Goal: Information Seeking & Learning: Learn about a topic

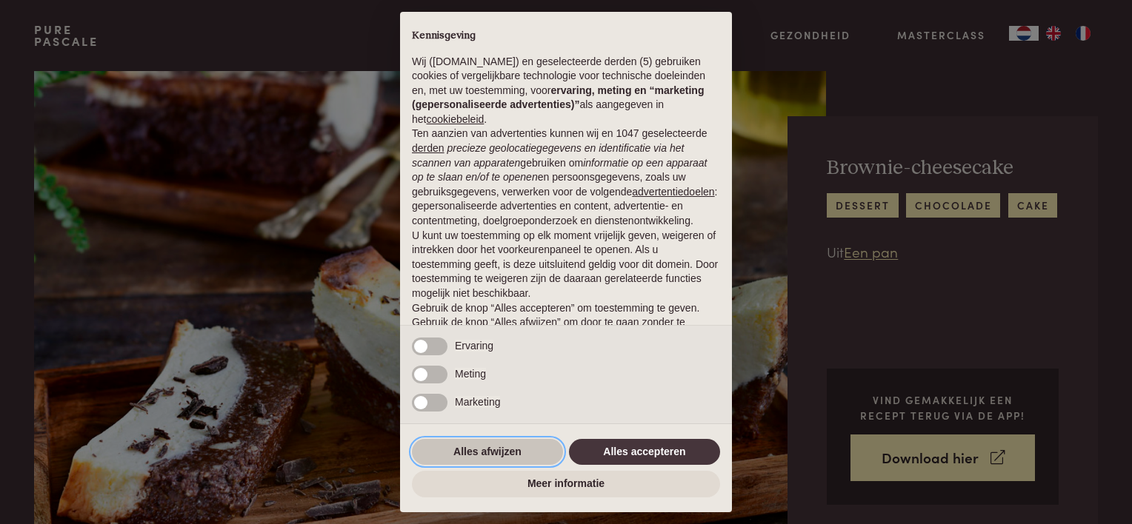
click at [513, 453] on button "Alles afwijzen" at bounding box center [487, 452] width 151 height 27
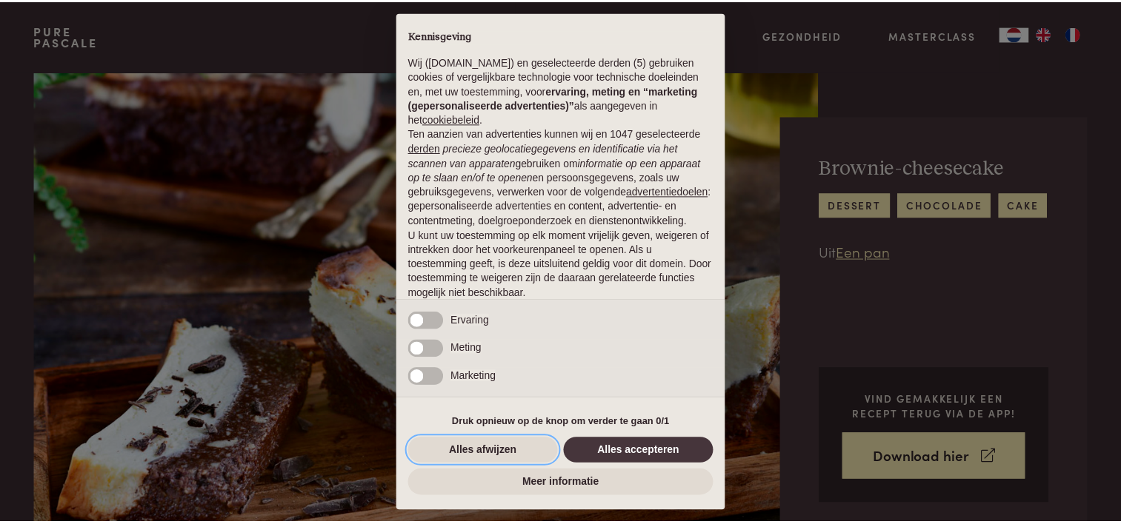
scroll to position [71, 0]
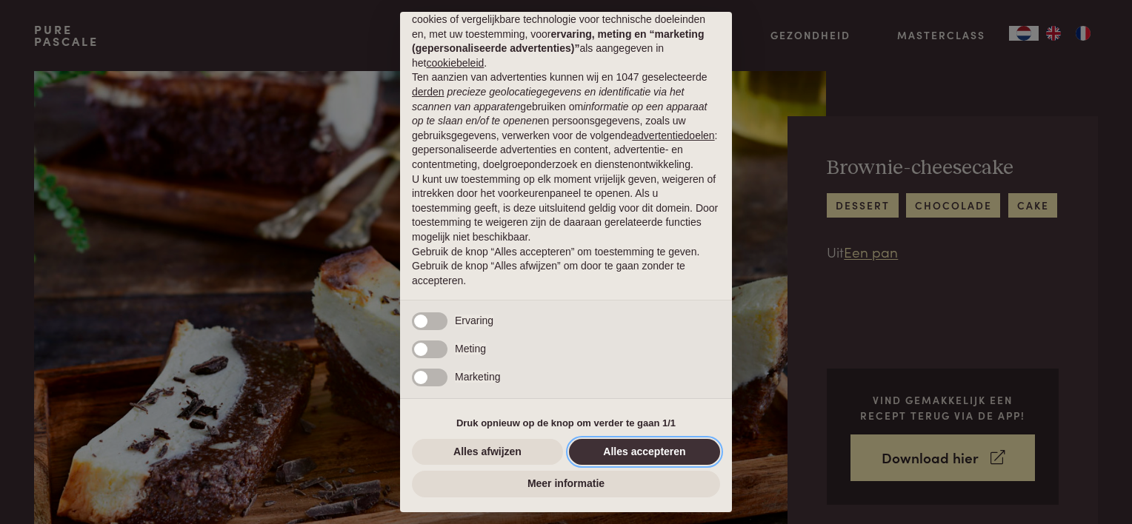
click at [616, 453] on button "Alles accepteren" at bounding box center [644, 452] width 151 height 27
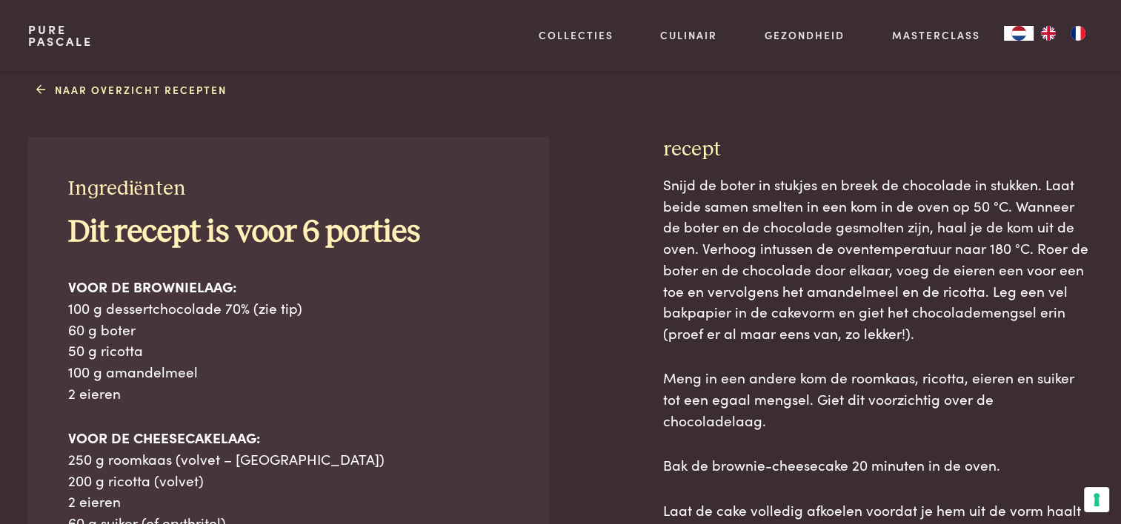
scroll to position [741, 0]
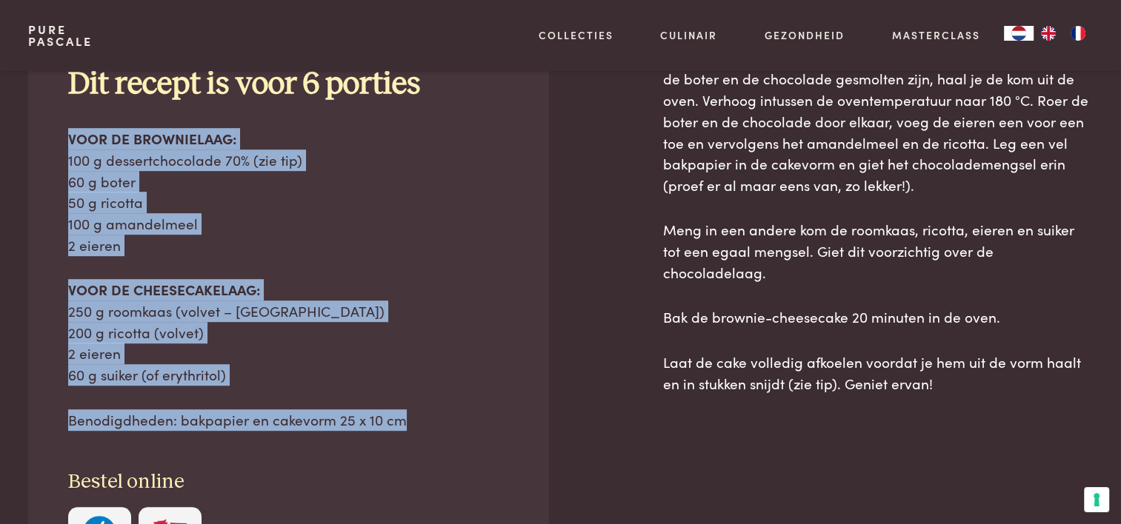
drag, startPoint x: 65, startPoint y: 136, endPoint x: 444, endPoint y: 411, distance: 468.8
click at [444, 411] on div "Ingrediënten Dit recept is voor 6 porties VOOR DE BROWNIELAAG: 100 g dessertcho…" at bounding box center [288, 299] width 520 height 621
copy div "VOOR DE BROWNIELAAG: 100 g dessertchocolade 70% (zie tip) 60 g boter 50 g ricot…"
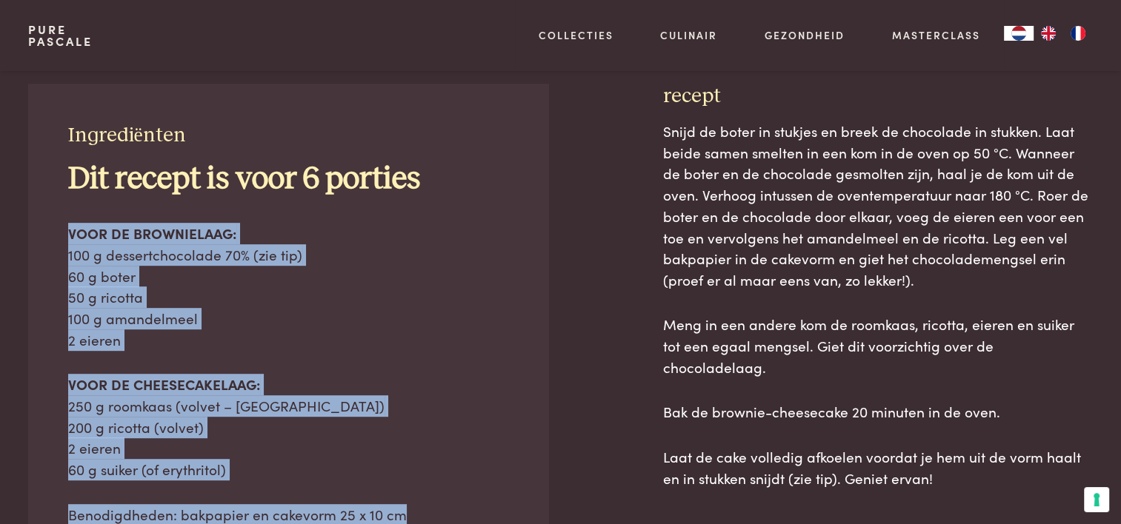
scroll to position [726, 0]
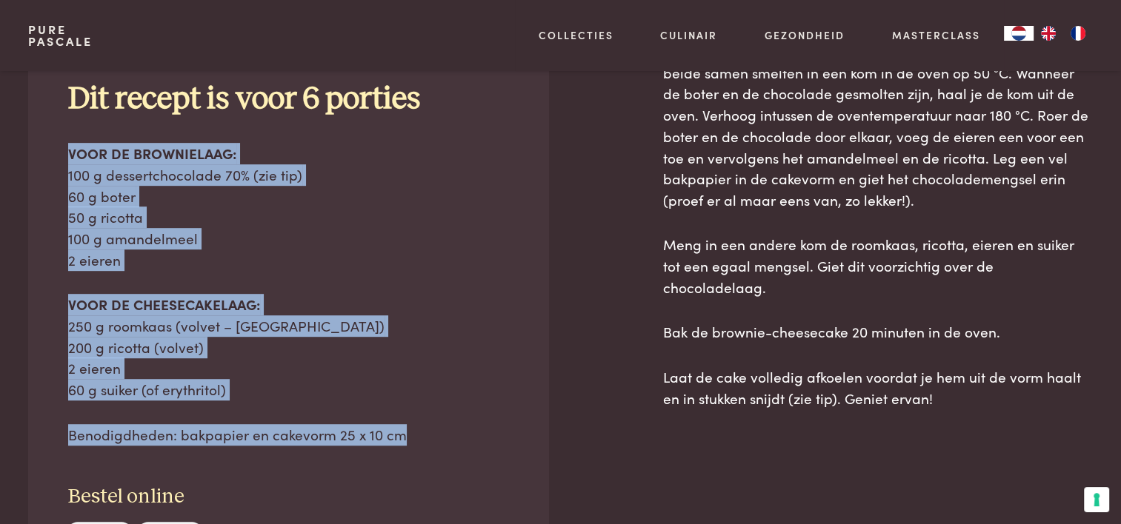
drag, startPoint x: 662, startPoint y: 149, endPoint x: 961, endPoint y: 376, distance: 375.3
click at [961, 376] on div "recept Snijd de boter in stukjes en breek de chocolade in stukken. Laat beide s…" at bounding box center [878, 364] width 430 height 721
copy div "recept Snijd de boter in stukjes en breek de chocolade in stukken. Laat beide s…"
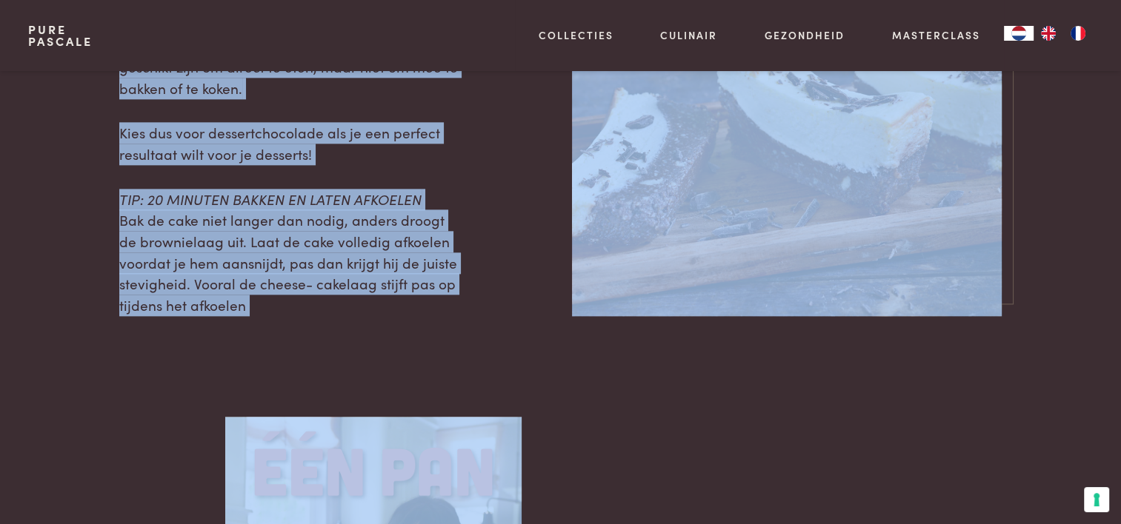
scroll to position [1788, 0]
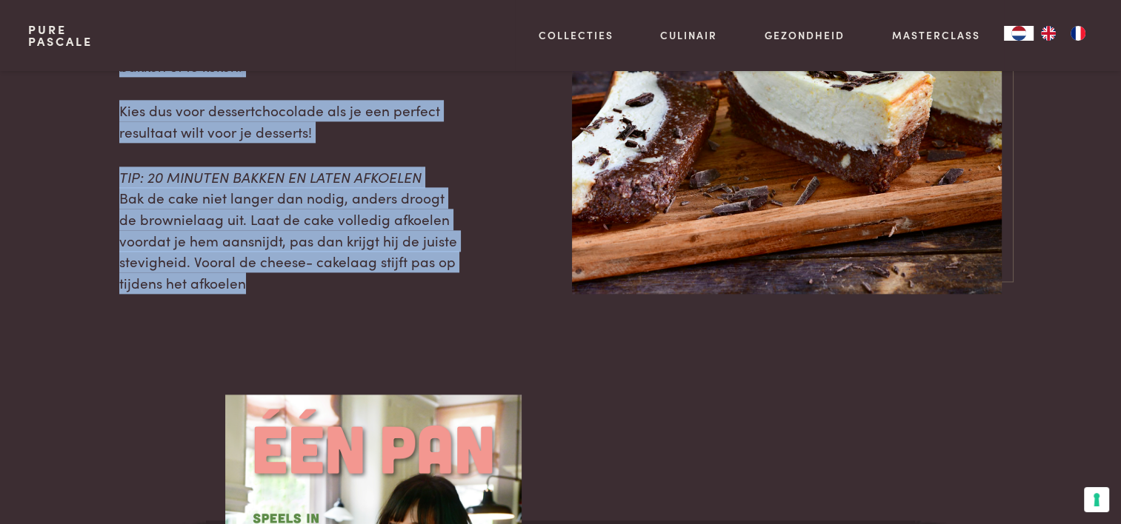
drag, startPoint x: 116, startPoint y: 77, endPoint x: 290, endPoint y: 302, distance: 285.1
drag, startPoint x: 290, startPoint y: 302, endPoint x: 231, endPoint y: 183, distance: 133.2
copy div "TIP: DESSERTCHOCOLADE Dessertchocolade is speciaal ontwikkeld om te verwerken i…"
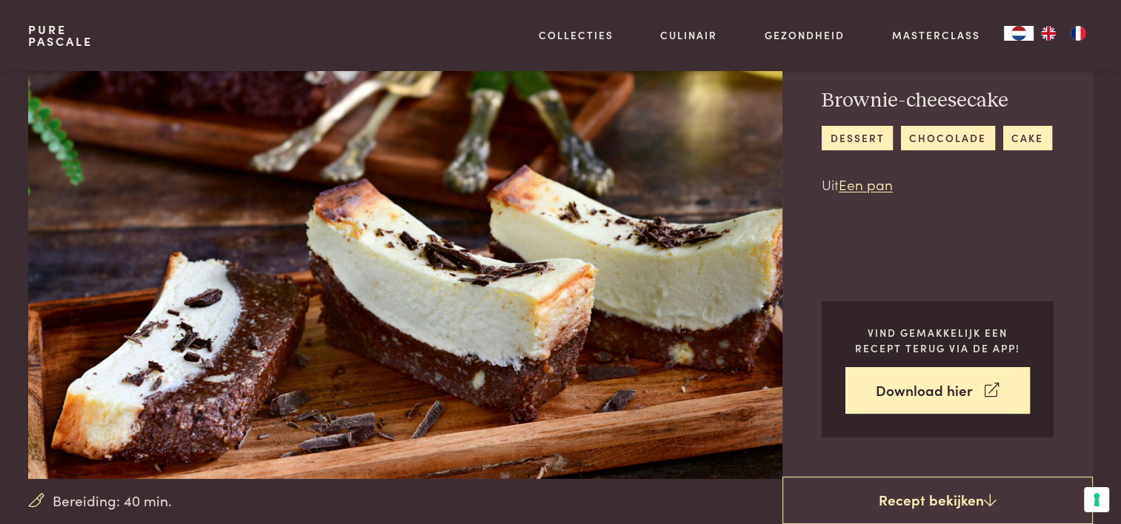
scroll to position [0, 0]
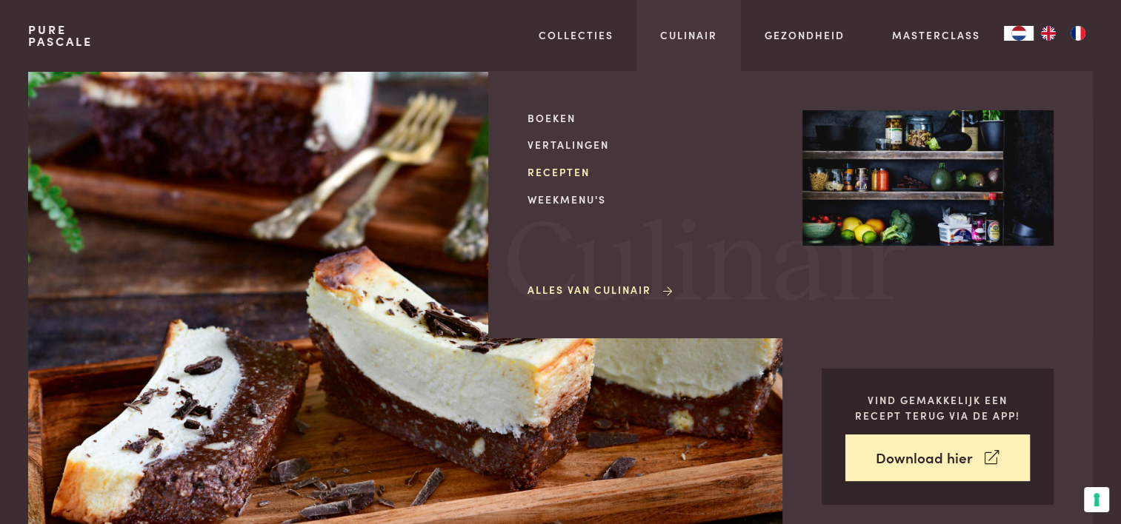
click at [563, 173] on link "Recepten" at bounding box center [652, 172] width 251 height 16
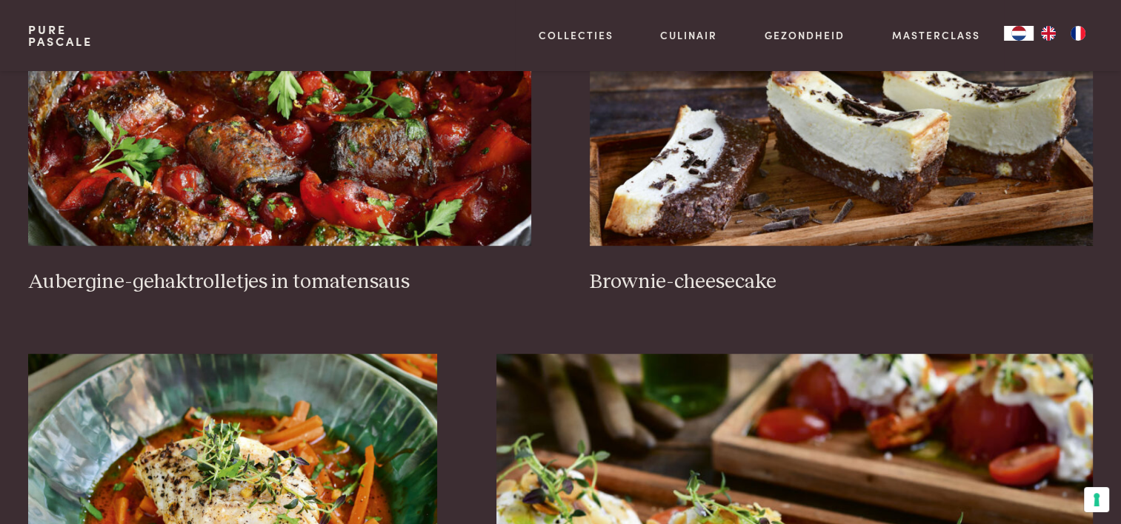
scroll to position [741, 0]
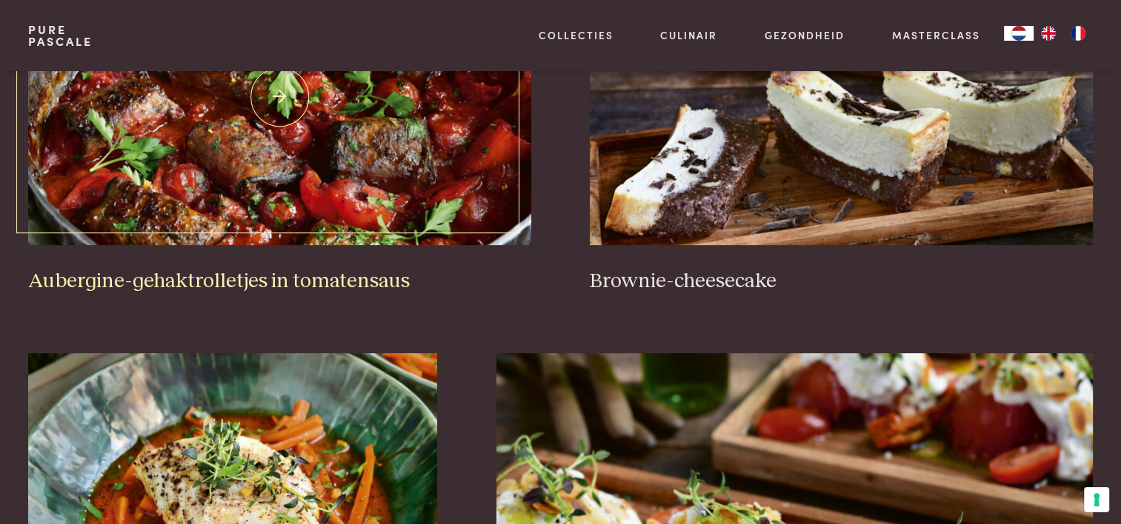
click at [351, 187] on img at bounding box center [279, 97] width 502 height 296
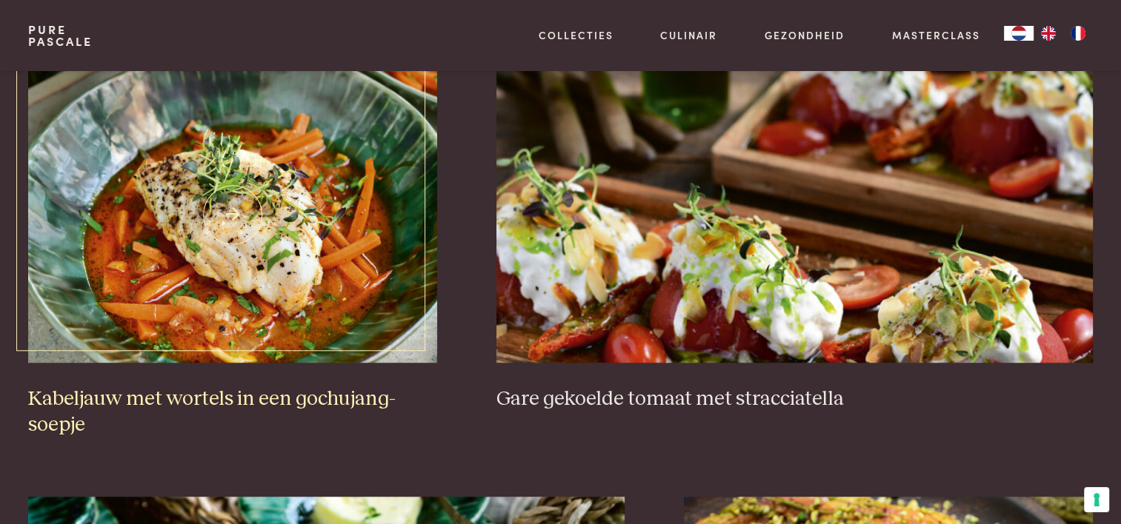
scroll to position [1037, 0]
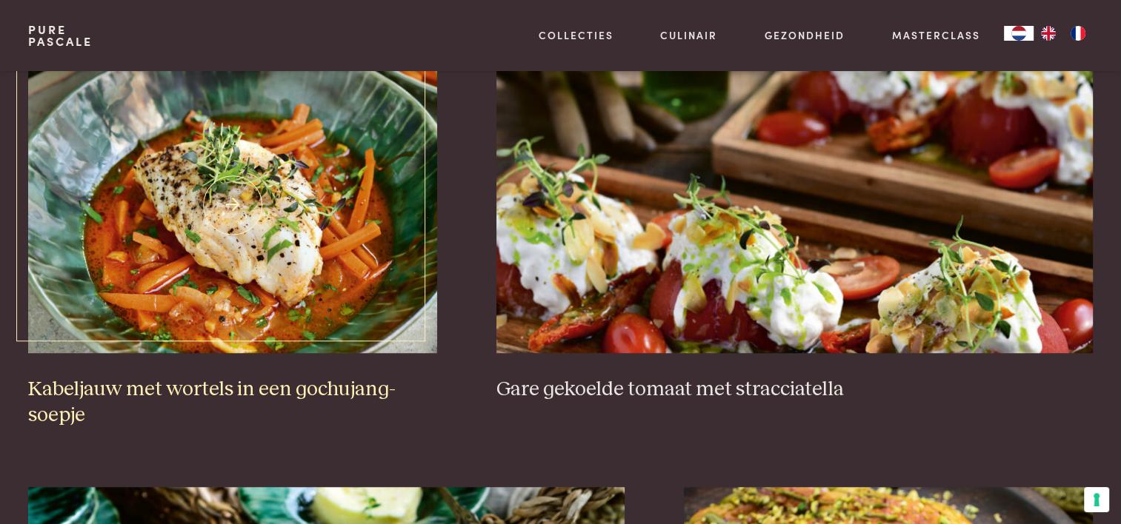
click at [239, 194] on img at bounding box center [232, 205] width 409 height 296
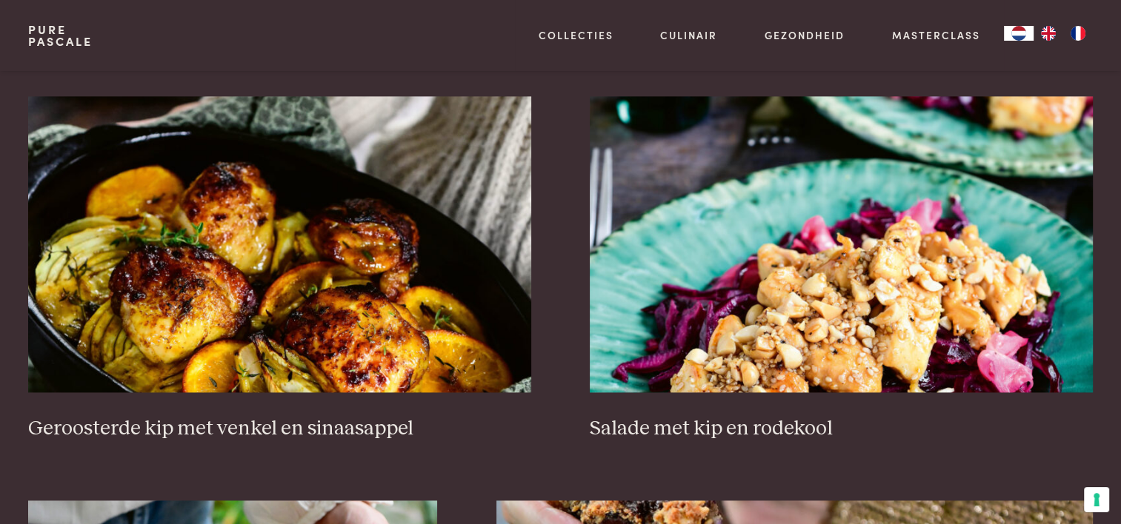
scroll to position [1852, 0]
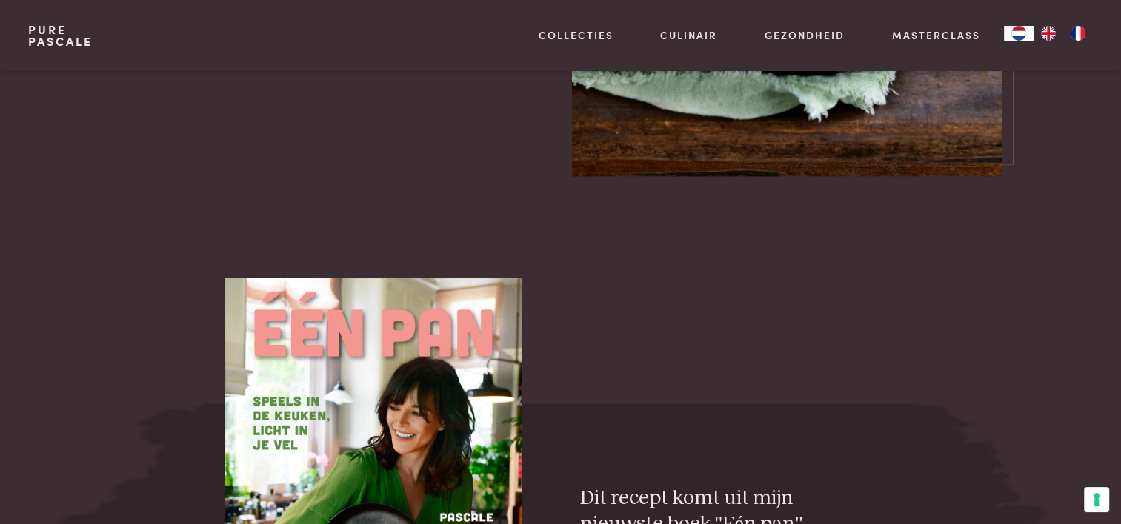
scroll to position [2222, 0]
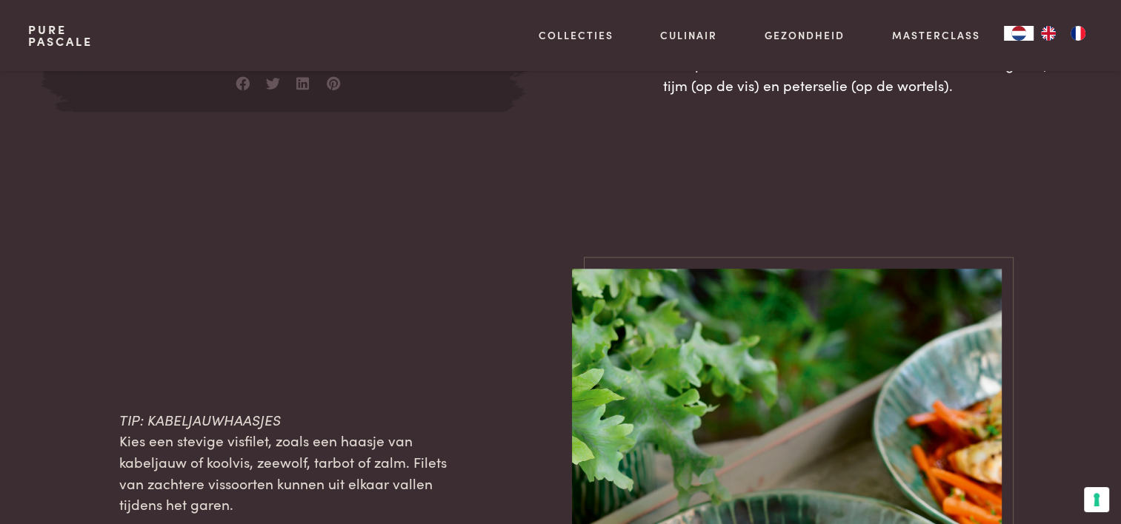
scroll to position [1037, 0]
